Goal: Task Accomplishment & Management: Manage account settings

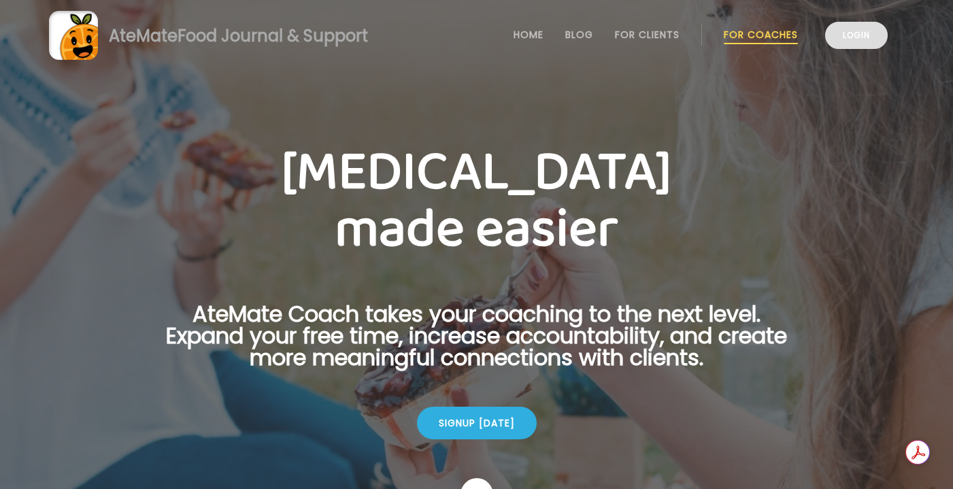
click at [866, 32] on link "Login" at bounding box center [856, 35] width 63 height 27
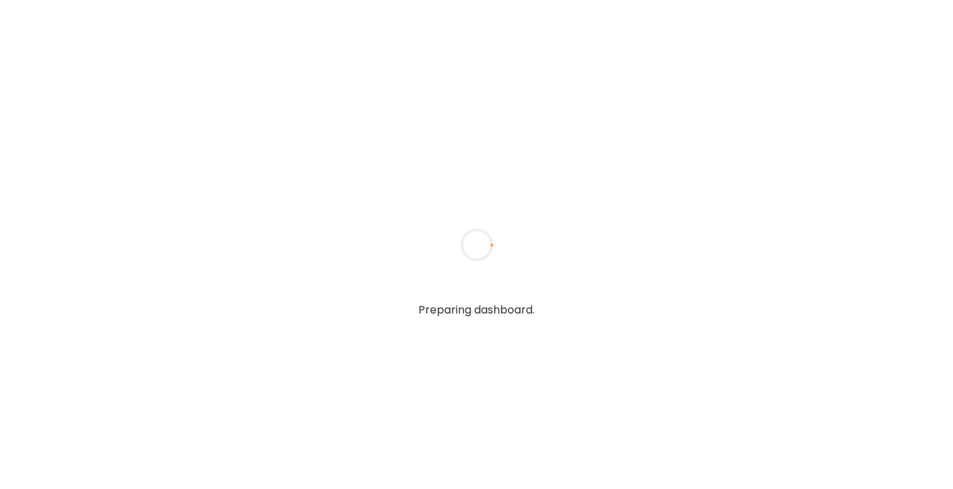
type input "**********"
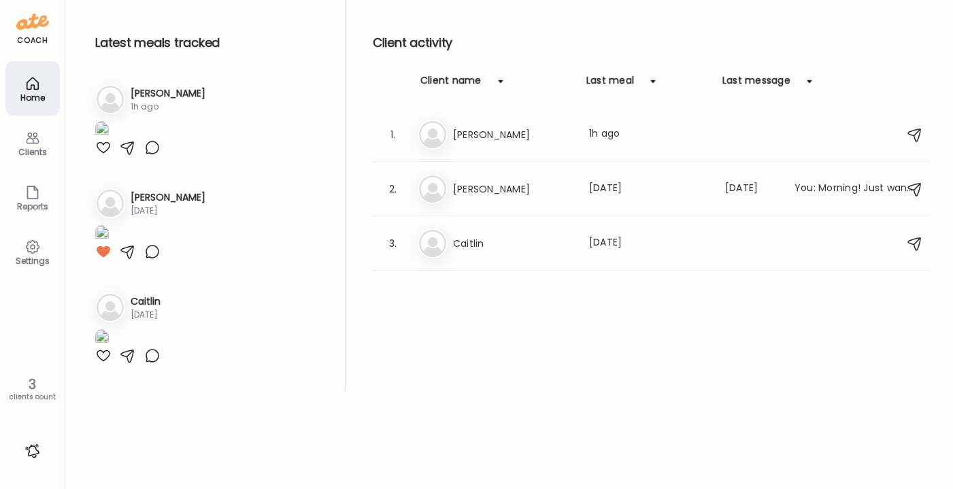
scroll to position [240, 0]
type input "**********"
click at [526, 141] on h3 "Darren" at bounding box center [513, 135] width 120 height 16
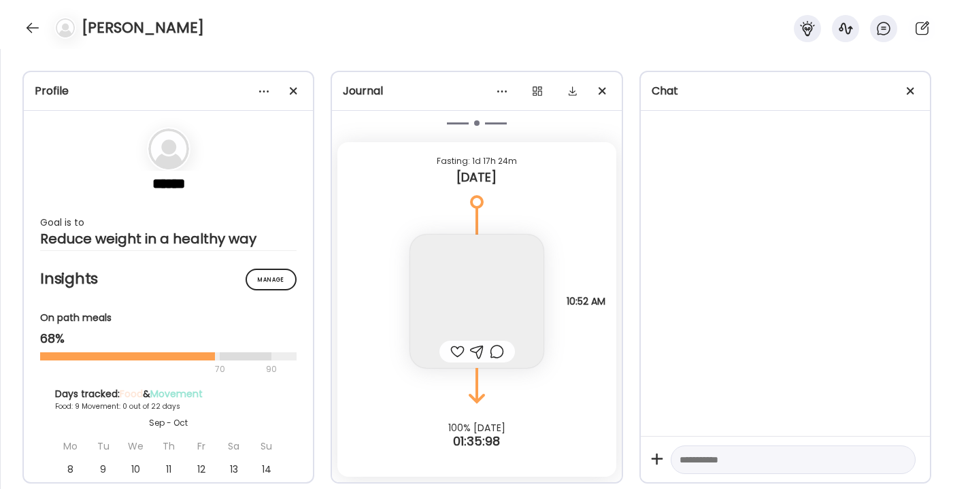
scroll to position [11473, 0]
click at [457, 349] on div at bounding box center [457, 352] width 14 height 16
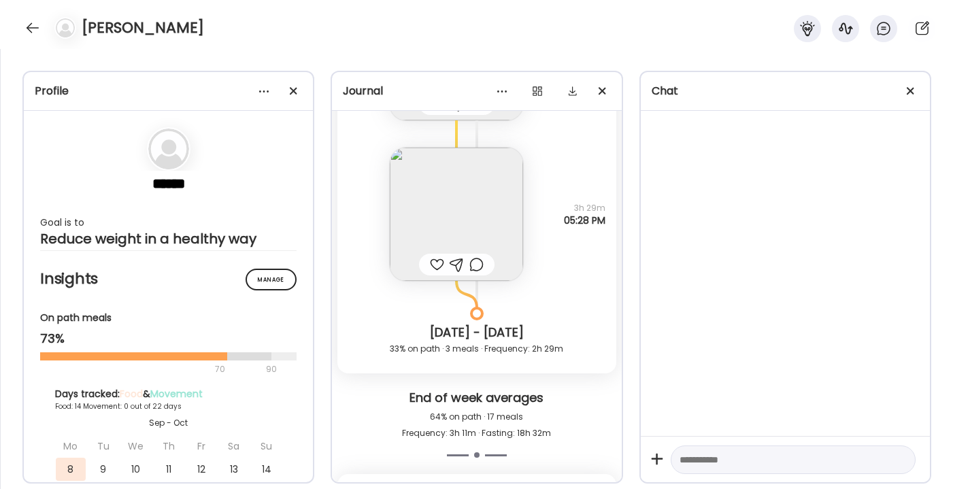
scroll to position [11103, 0]
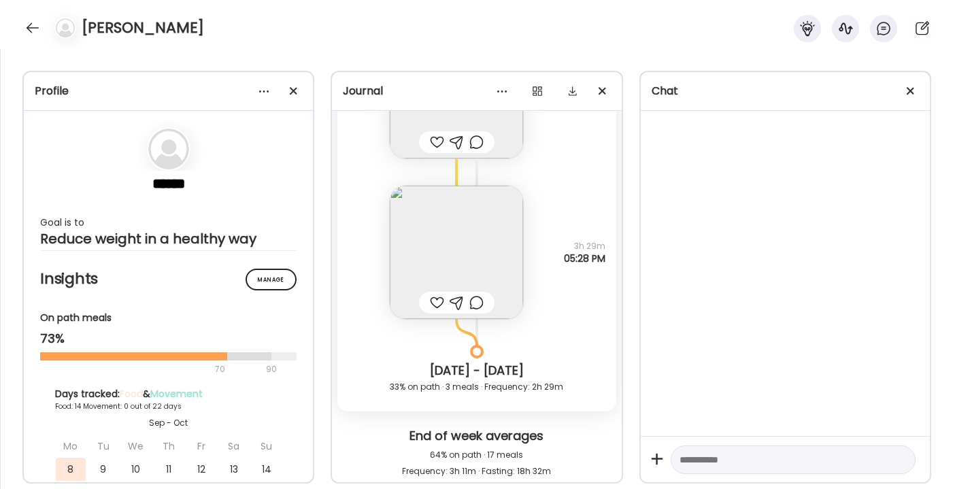
click at [439, 301] on div at bounding box center [437, 303] width 14 height 16
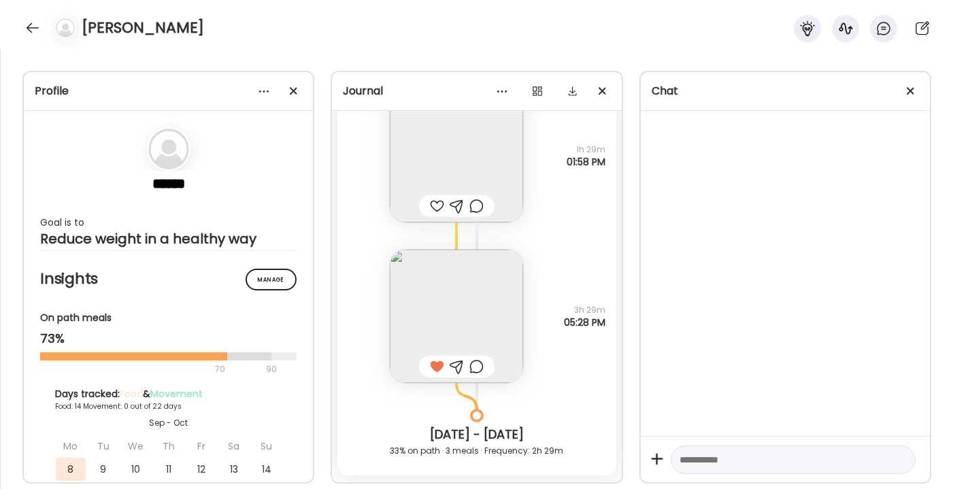
scroll to position [10965, 0]
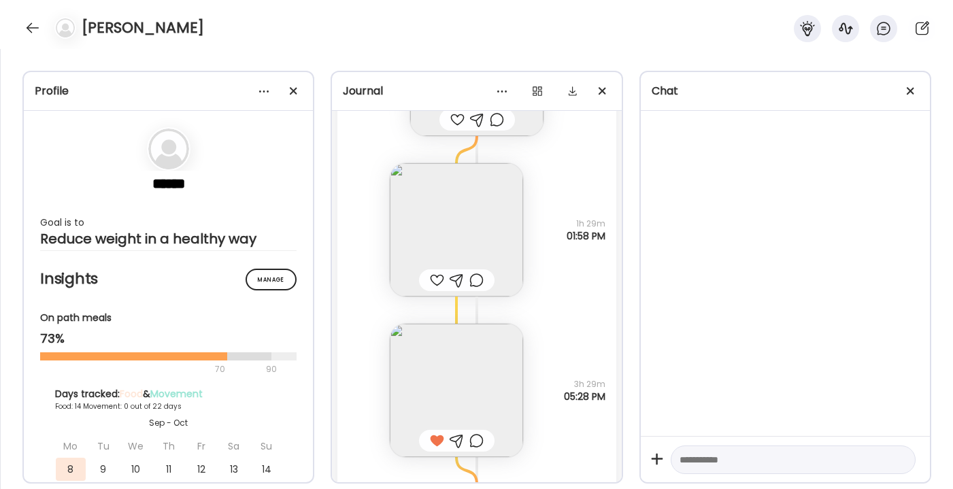
click at [435, 279] on div at bounding box center [437, 280] width 14 height 16
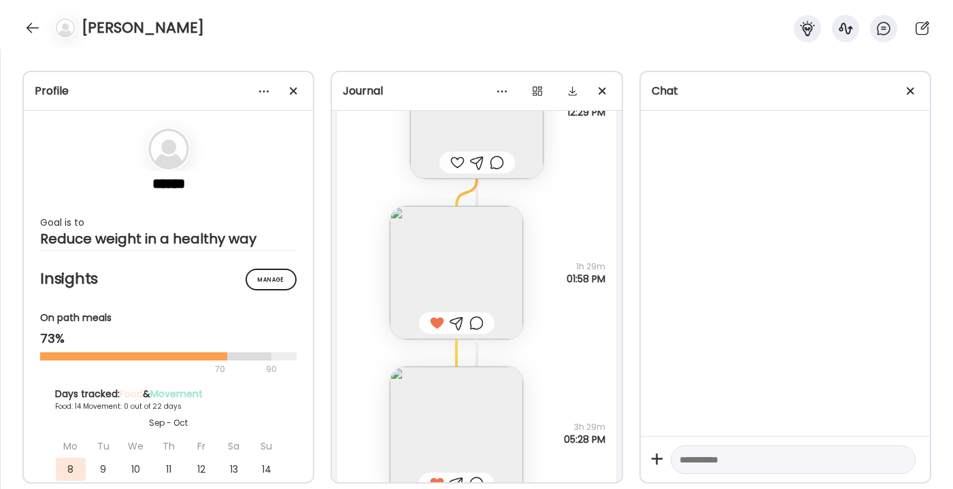
click at [455, 161] on div at bounding box center [457, 162] width 14 height 16
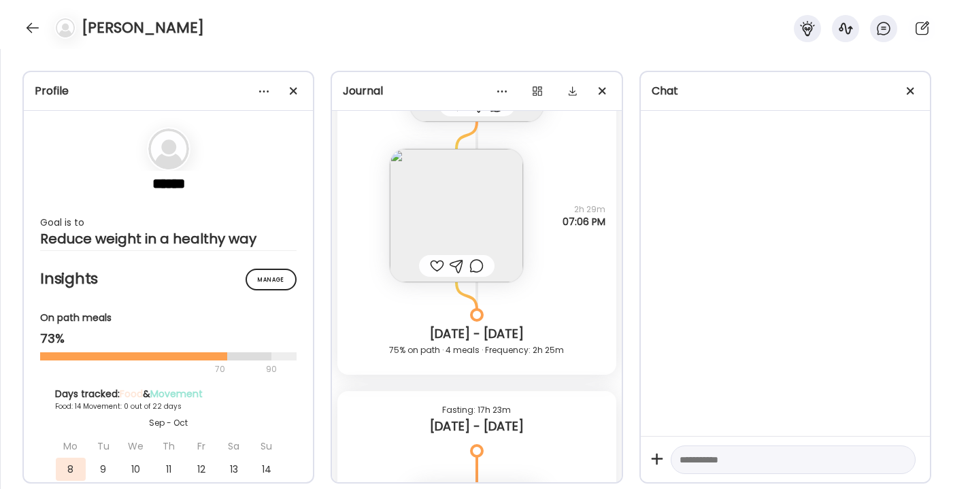
scroll to position [10463, 0]
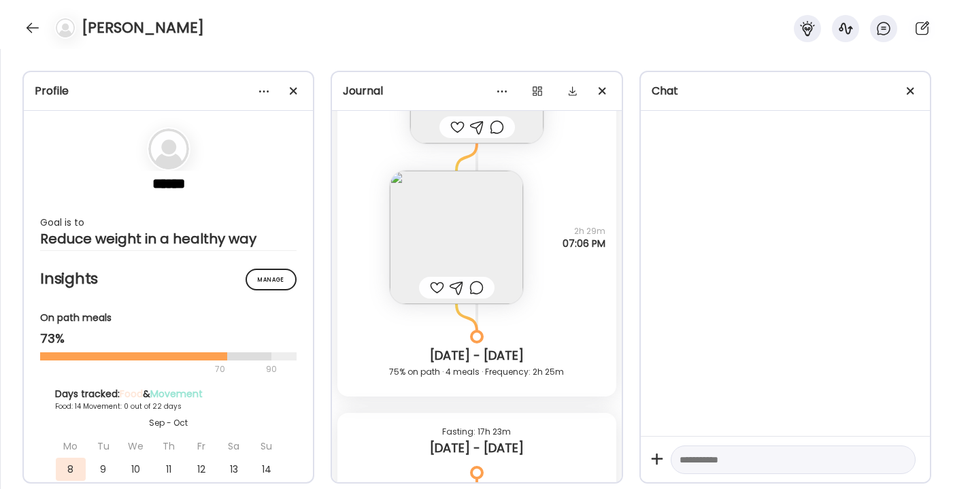
click at [436, 286] on div at bounding box center [437, 288] width 14 height 16
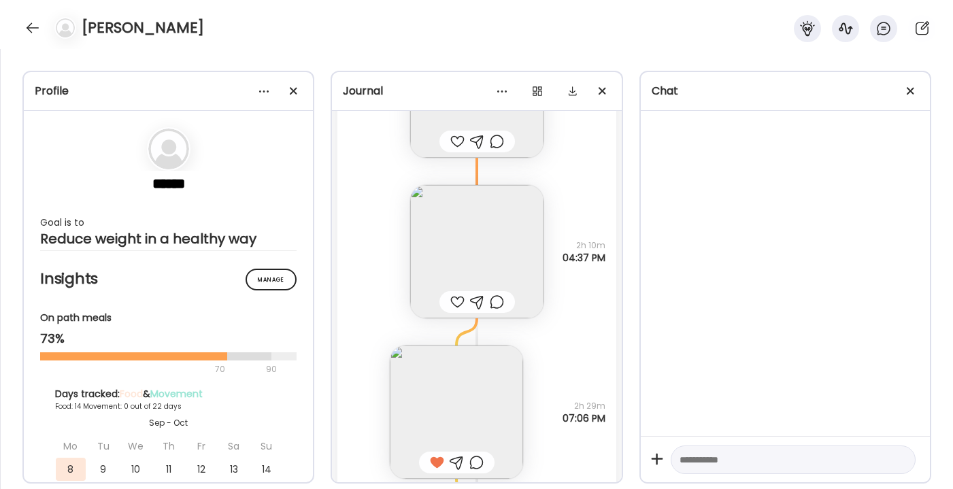
click at [454, 299] on div at bounding box center [457, 302] width 14 height 16
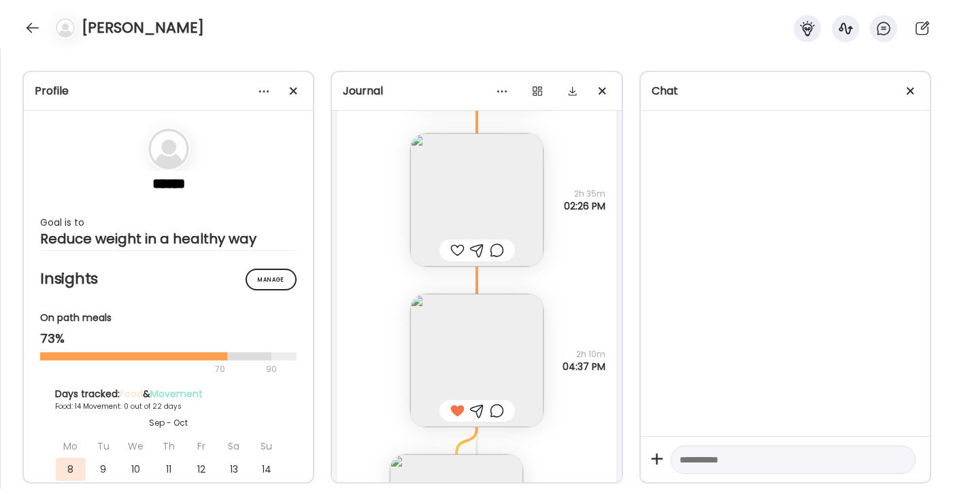
click at [457, 251] on div at bounding box center [457, 250] width 14 height 16
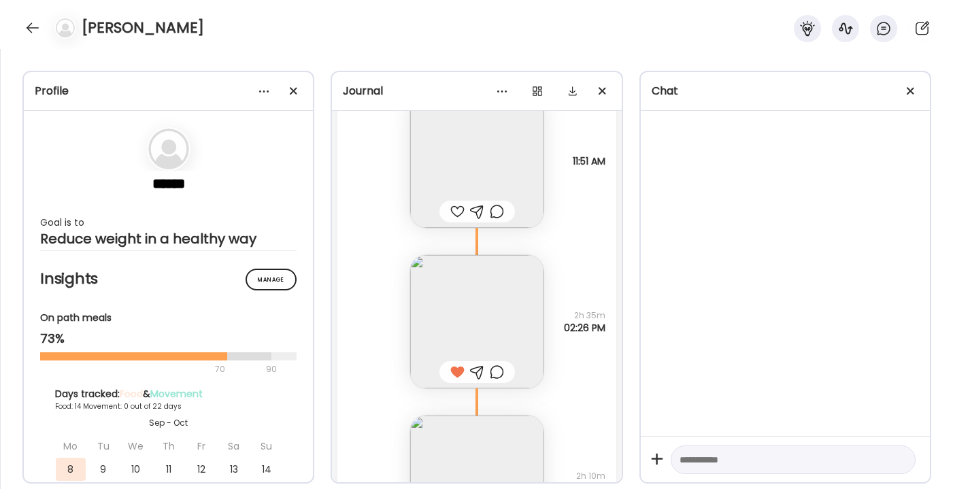
scroll to position [9963, 0]
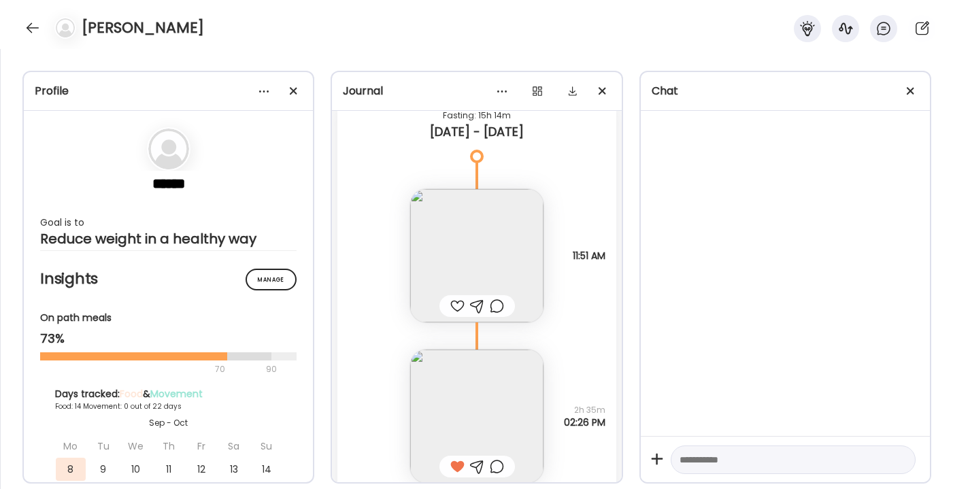
click at [456, 303] on div at bounding box center [457, 306] width 14 height 16
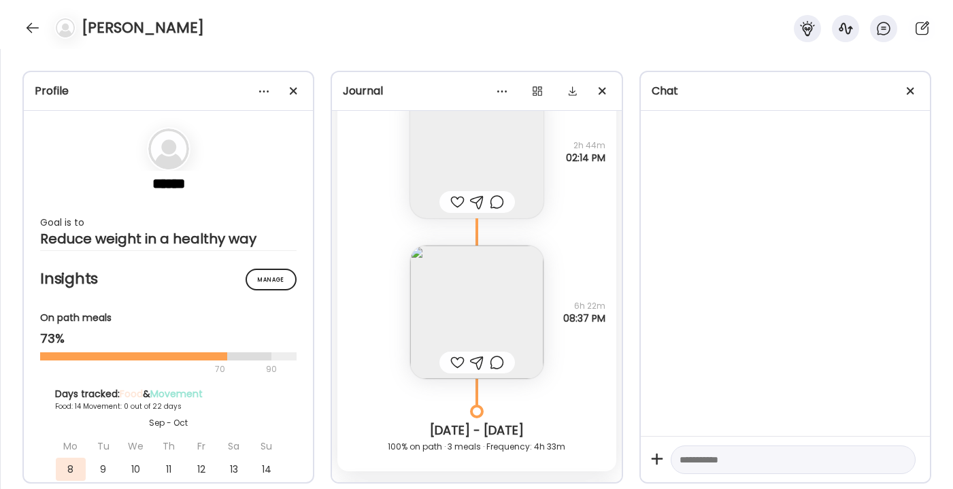
scroll to position [9556, 0]
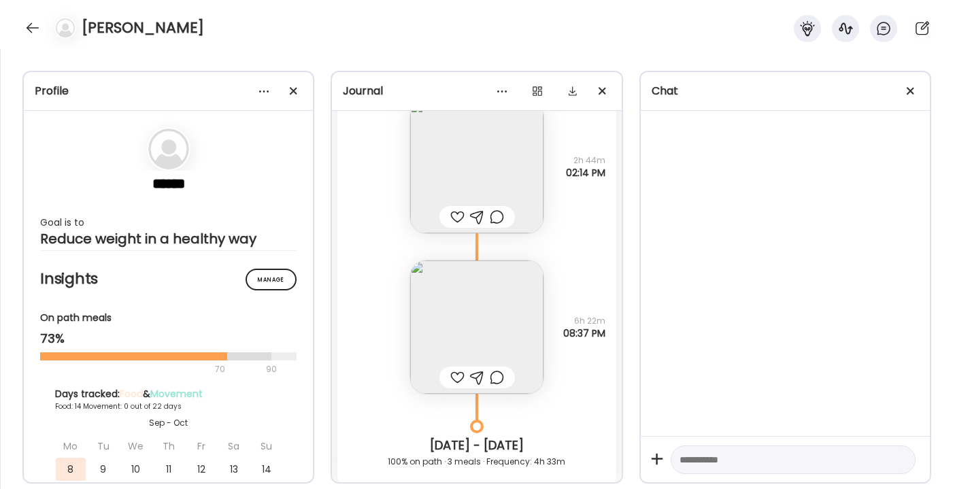
click at [457, 373] on div at bounding box center [457, 377] width 14 height 16
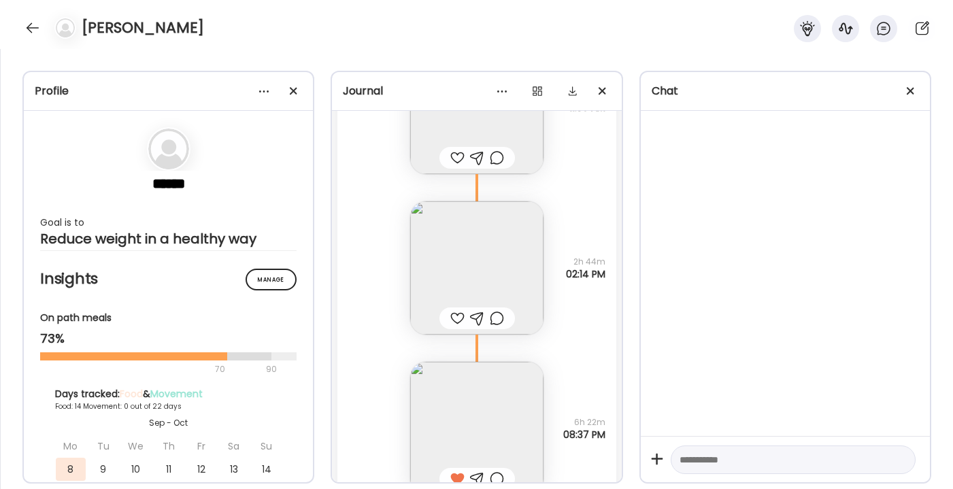
scroll to position [9423, 0]
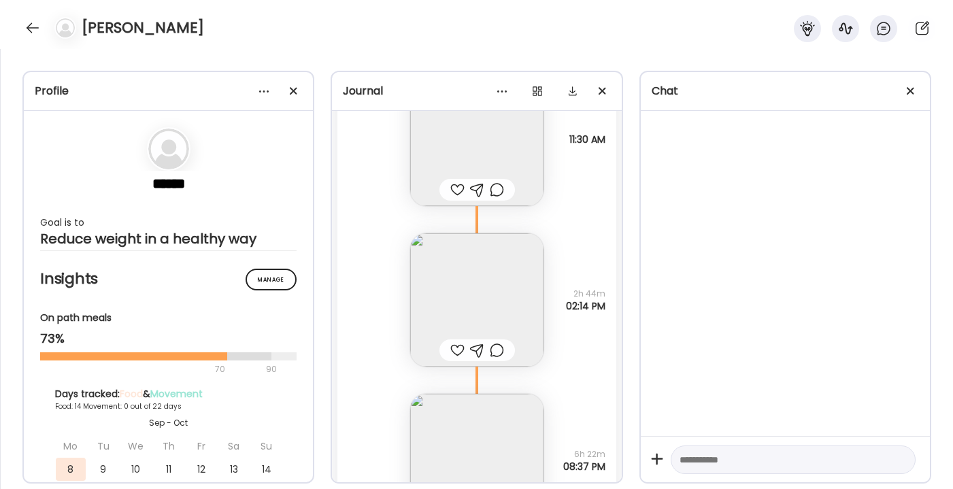
click at [455, 348] on div at bounding box center [457, 350] width 14 height 16
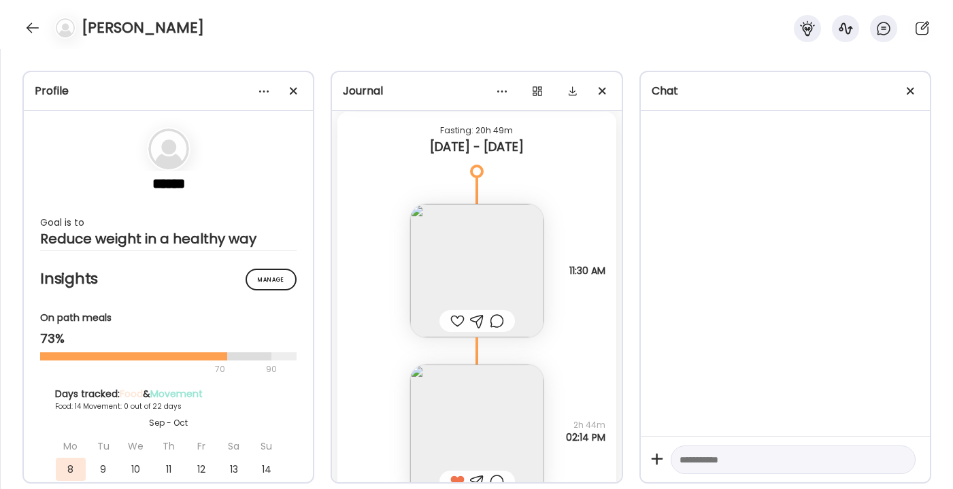
scroll to position [9280, 0]
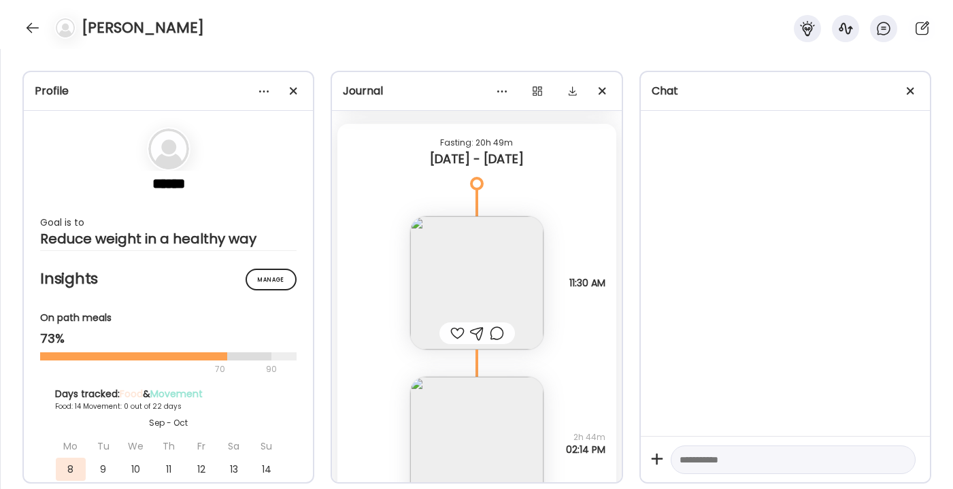
click at [456, 325] on div at bounding box center [457, 333] width 14 height 16
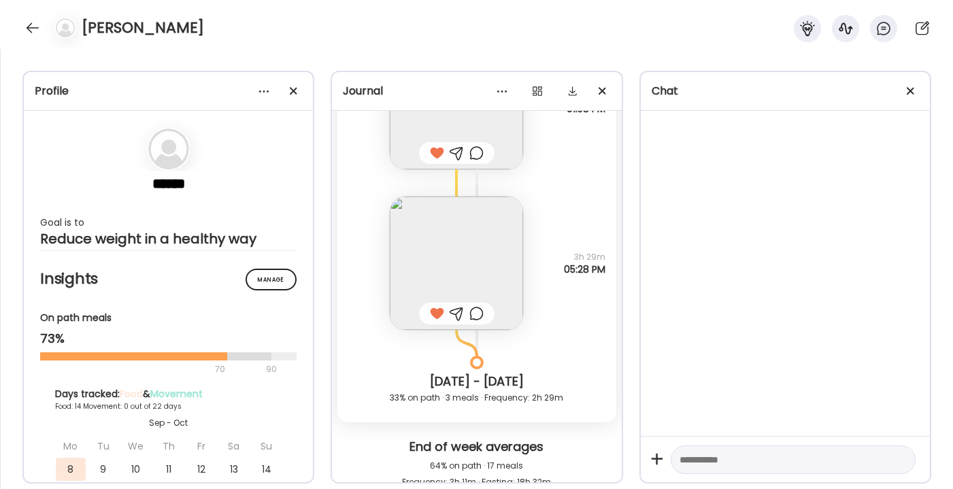
scroll to position [11473, 0]
